Goal: Task Accomplishment & Management: Use online tool/utility

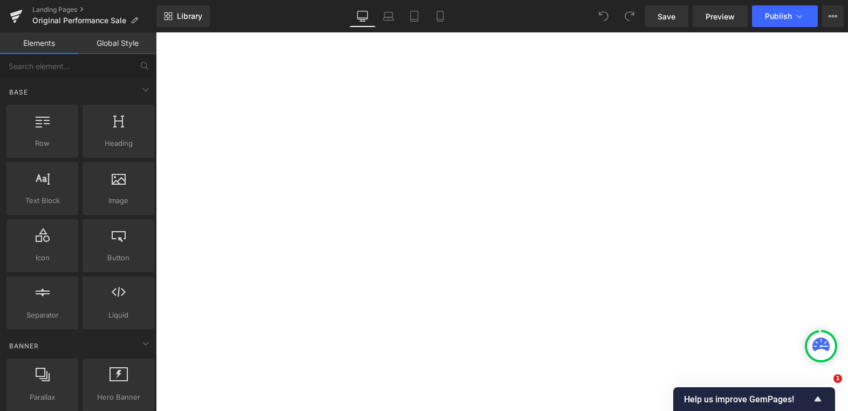
select select "XL"
select select "M"
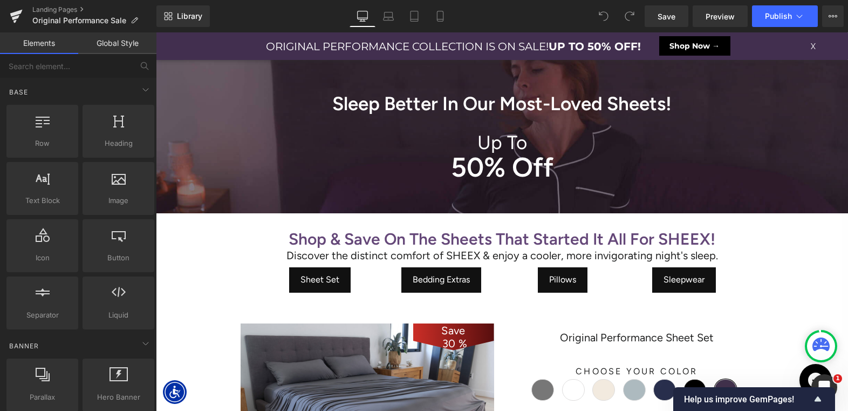
scroll to position [4943, 692]
click at [834, 17] on icon at bounding box center [833, 16] width 3 height 2
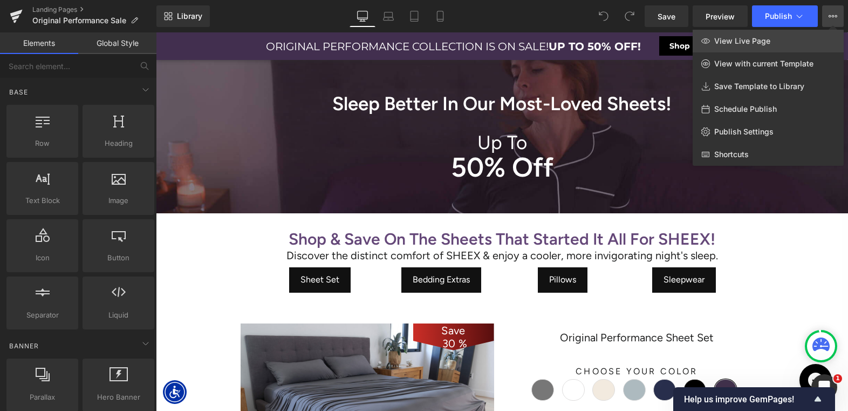
click at [769, 43] on span "View Live Page" at bounding box center [742, 41] width 56 height 10
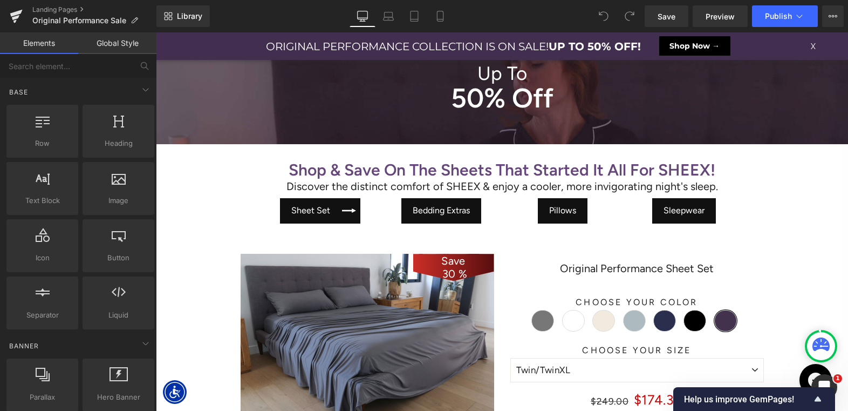
scroll to position [4979, 692]
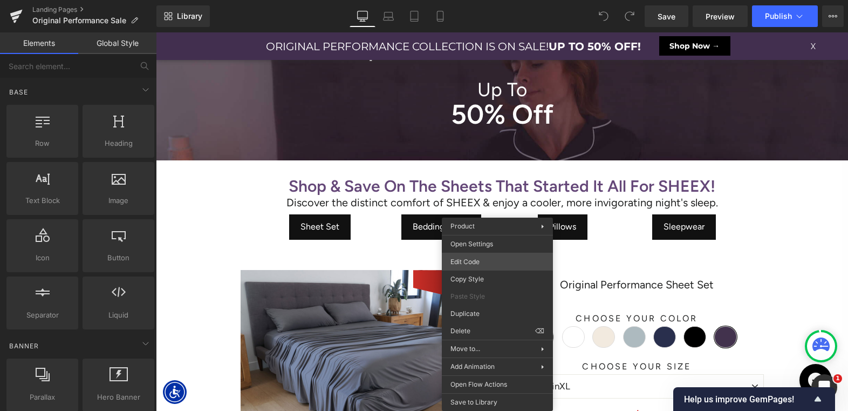
click at [481, 0] on div "You are previewing how the will restyle your page. You can not edit Elements in…" at bounding box center [424, 0] width 848 height 0
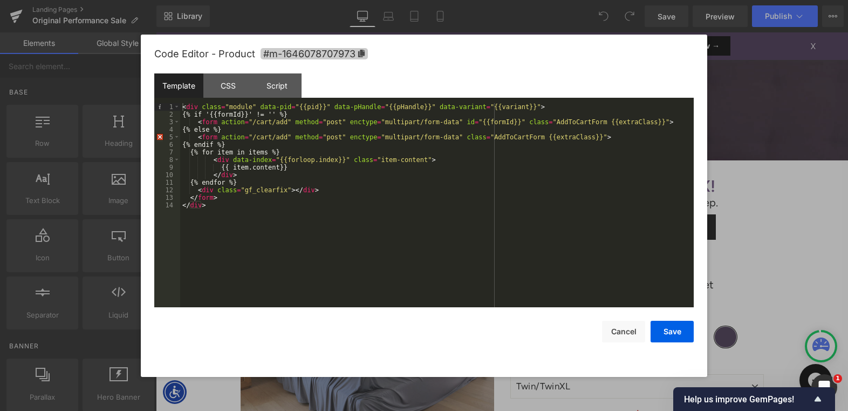
click at [366, 56] on span "#m-1646078707973" at bounding box center [314, 53] width 107 height 11
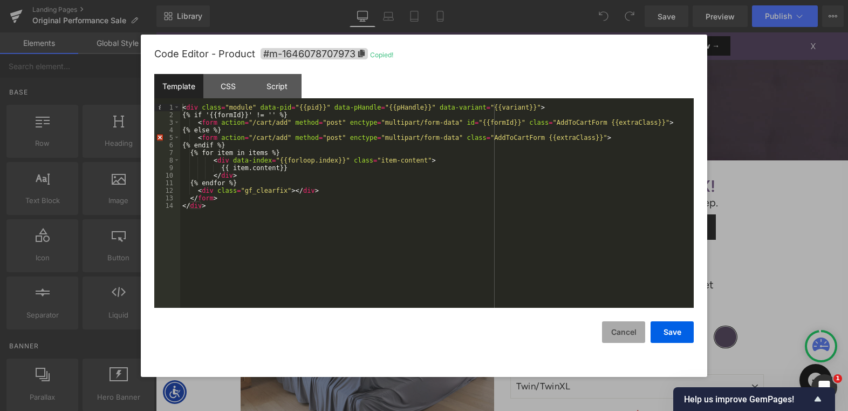
click at [616, 328] on button "Cancel" at bounding box center [623, 332] width 43 height 22
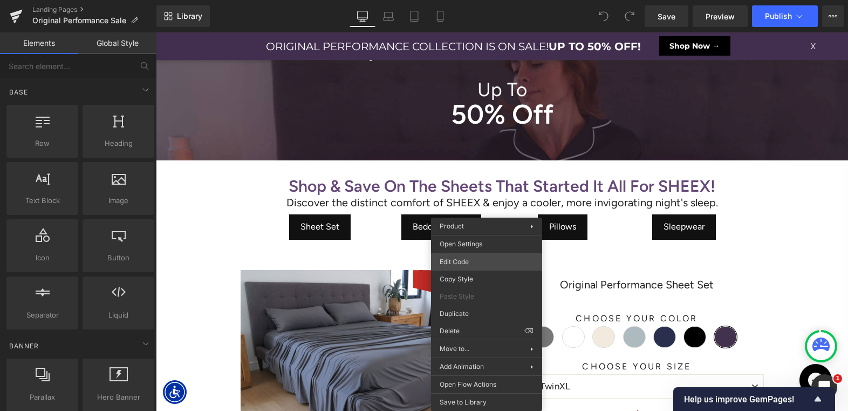
click at [480, 0] on div "You are previewing how the will restyle your page. You can not edit Elements in…" at bounding box center [424, 0] width 848 height 0
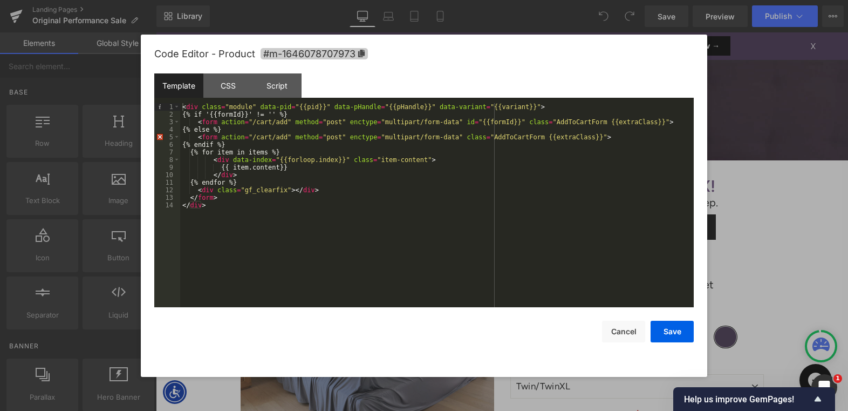
click at [359, 52] on icon at bounding box center [362, 54] width 8 height 8
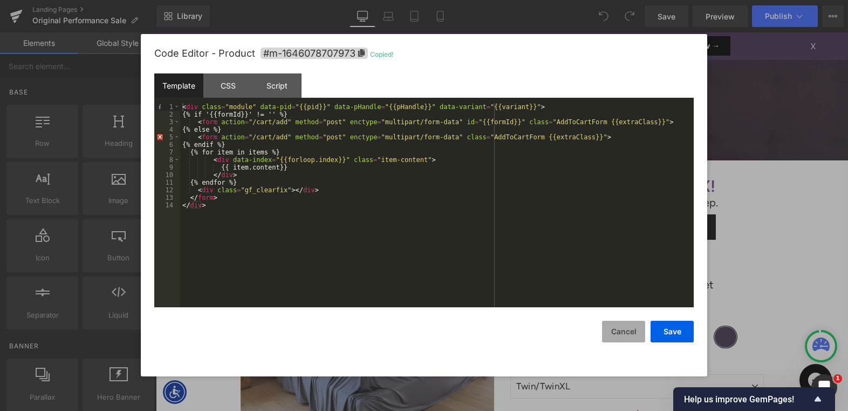
click at [612, 329] on button "Cancel" at bounding box center [623, 331] width 43 height 22
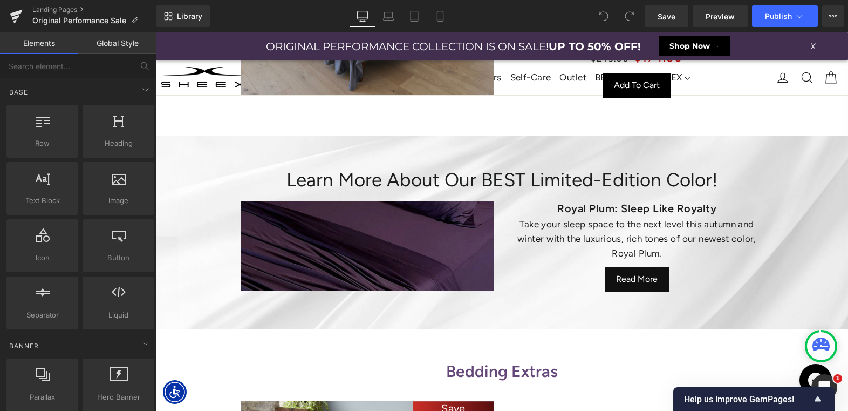
scroll to position [599, 0]
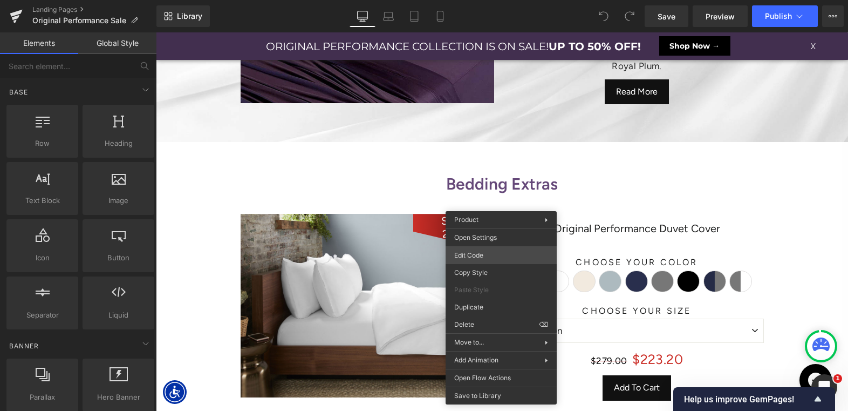
click at [483, 0] on div "You are previewing how the will restyle your page. You can not edit Elements in…" at bounding box center [424, 0] width 848 height 0
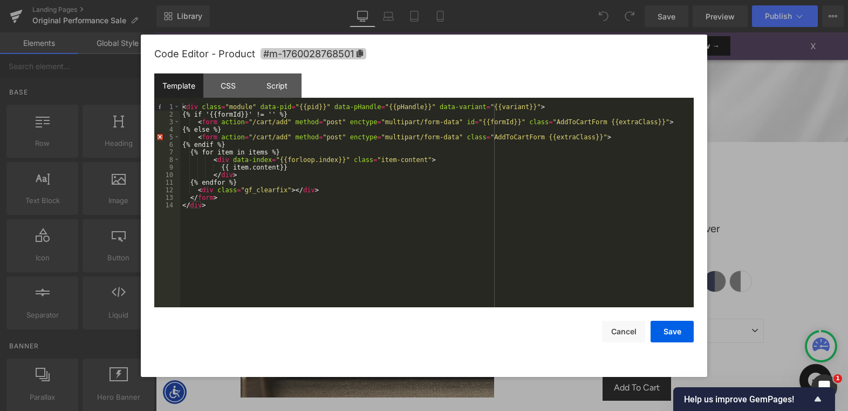
click at [351, 50] on span "#m-1760028768501" at bounding box center [314, 53] width 106 height 11
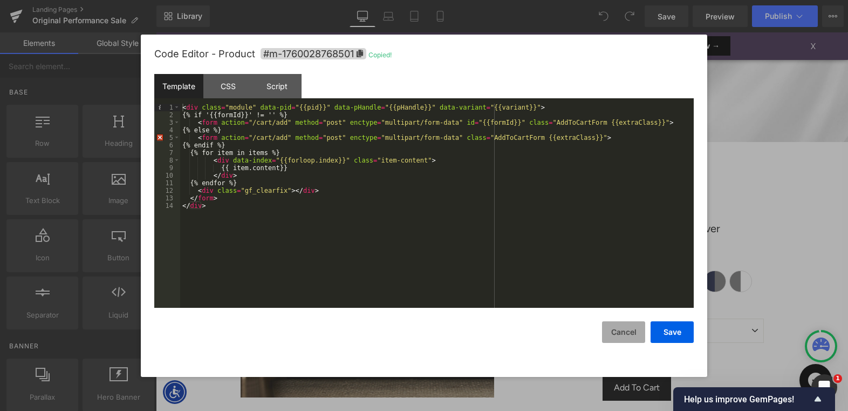
click at [610, 330] on button "Cancel" at bounding box center [623, 332] width 43 height 22
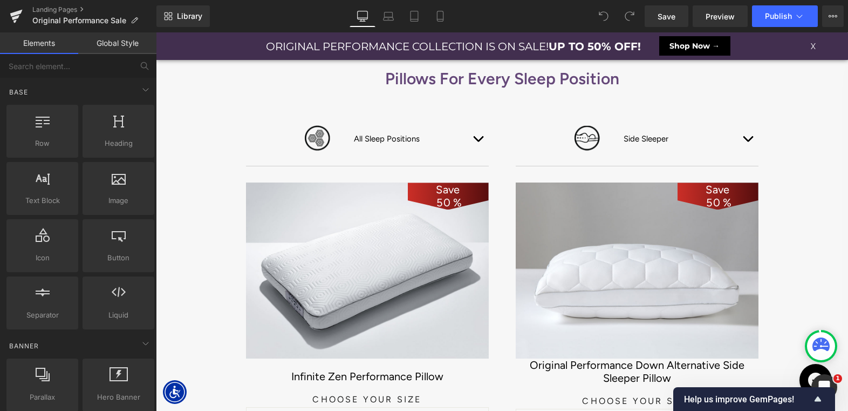
scroll to position [2048, 0]
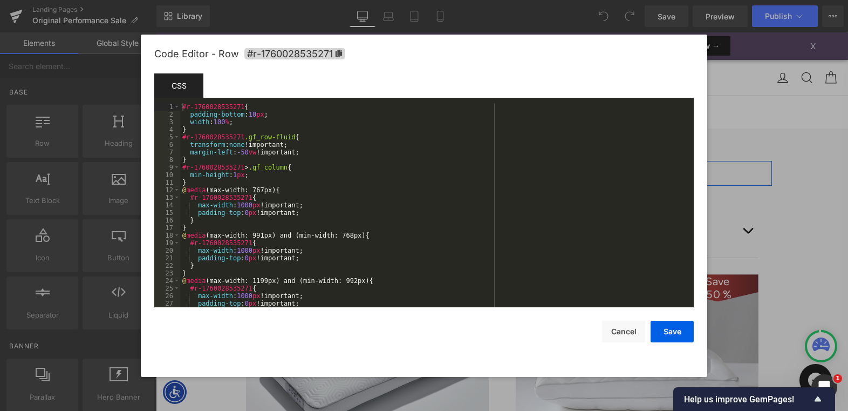
click at [226, 0] on div "You are previewing how the will restyle your page. You can not edit Elements in…" at bounding box center [424, 0] width 848 height 0
click at [350, 58] on div "Code Editor - Row #r-1760028535271" at bounding box center [423, 54] width 539 height 39
click at [334, 54] on span "#r-1760028535271" at bounding box center [294, 53] width 101 height 11
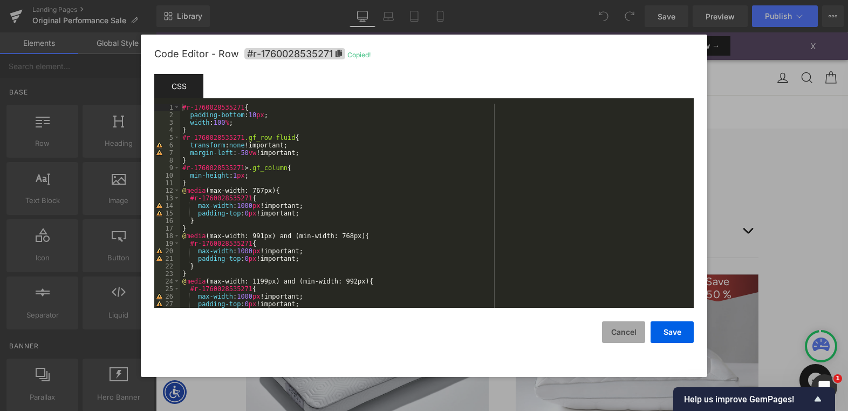
click at [632, 327] on button "Cancel" at bounding box center [623, 332] width 43 height 22
